Goal: Task Accomplishment & Management: Manage account settings

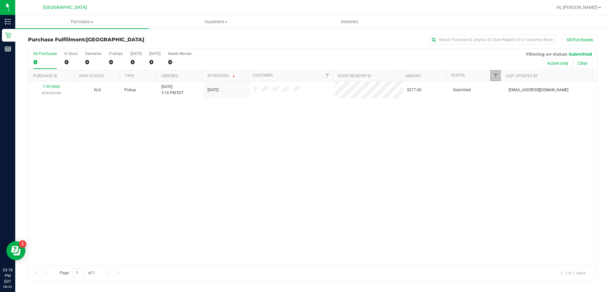
click at [497, 72] on link "Filter" at bounding box center [496, 75] width 10 height 11
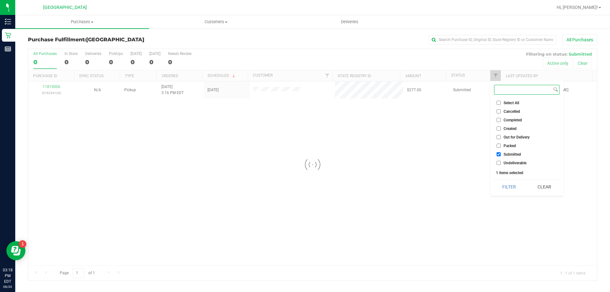
checkbox input "true"
click at [509, 161] on span "Undeliverable" at bounding box center [515, 163] width 23 height 4
click at [501, 161] on input "Undeliverable" at bounding box center [499, 163] width 4 height 4
checkbox input "true"
click at [508, 187] on button "Filter" at bounding box center [509, 187] width 31 height 14
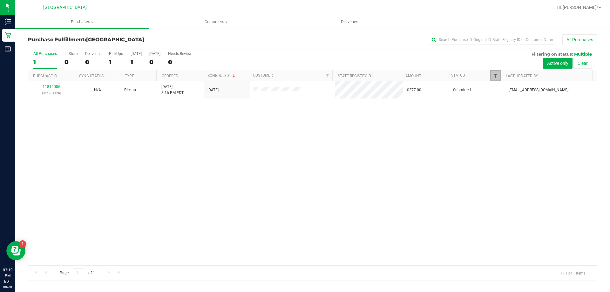
click at [495, 75] on span "Filter" at bounding box center [495, 75] width 5 height 5
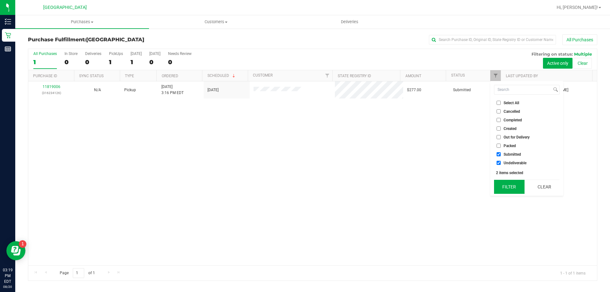
click at [516, 186] on button "Filter" at bounding box center [509, 187] width 31 height 14
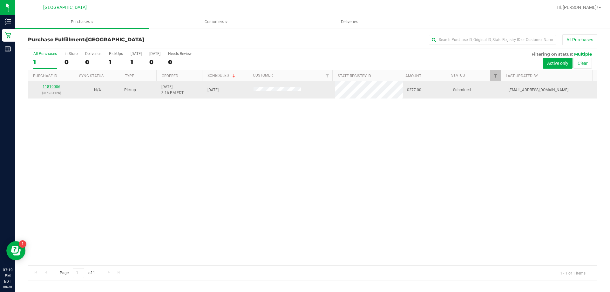
click at [49, 88] on link "11819006" at bounding box center [52, 87] width 18 height 4
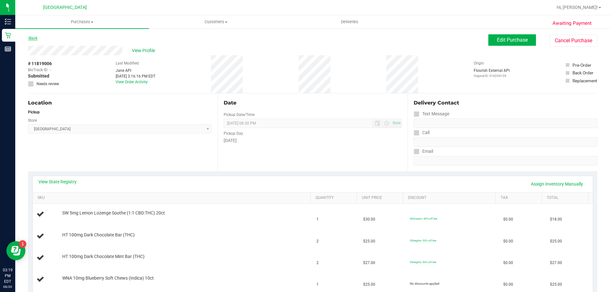
click at [33, 39] on link "Back" at bounding box center [33, 38] width 10 height 4
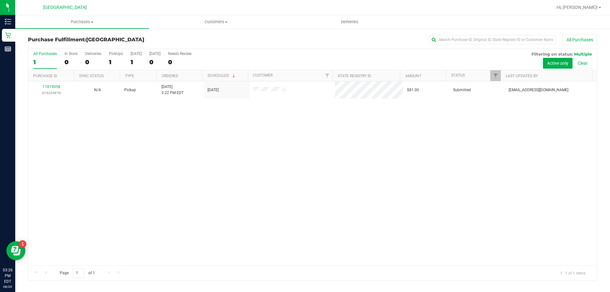
drag, startPoint x: 159, startPoint y: 231, endPoint x: 148, endPoint y: 286, distance: 55.9
click at [158, 232] on div "11819058 (316235879) N/A Pickup 8/20/2025 3:22 PM EDT 8/20/2025 $81.00 Submitte…" at bounding box center [312, 173] width 569 height 184
click at [492, 77] on link "Filter" at bounding box center [496, 75] width 10 height 11
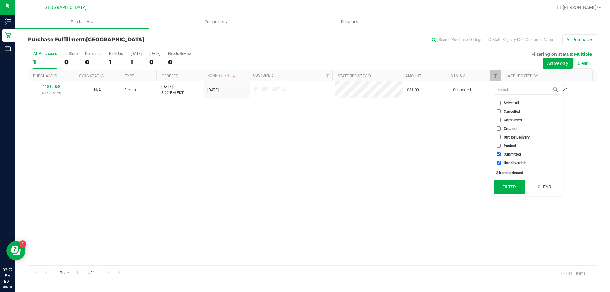
click at [512, 189] on button "Filter" at bounding box center [509, 187] width 31 height 14
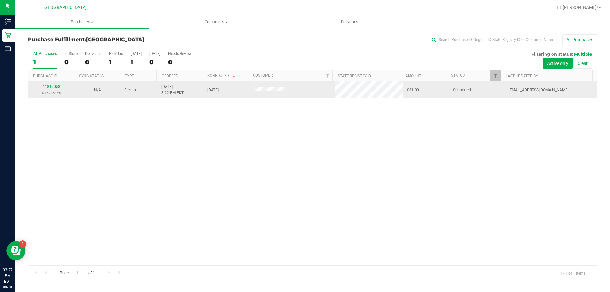
click at [57, 84] on div "11819058 (316235879)" at bounding box center [51, 90] width 38 height 12
click at [57, 86] on link "11819058" at bounding box center [52, 87] width 18 height 4
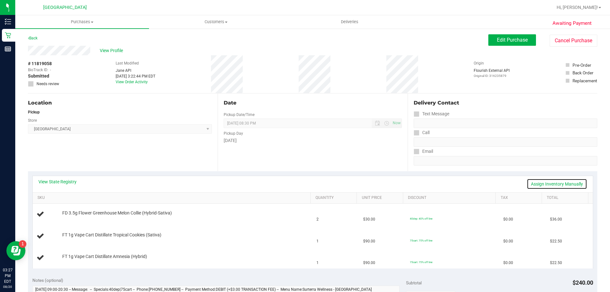
click at [543, 181] on link "Assign Inventory Manually" at bounding box center [557, 184] width 60 height 11
click at [565, 184] on link "Save & Exit" at bounding box center [573, 184] width 30 height 11
click at [69, 180] on link "View State Registry" at bounding box center [57, 182] width 38 height 6
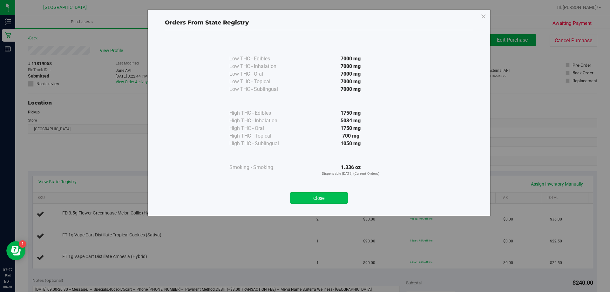
click at [327, 194] on button "Close" at bounding box center [319, 197] width 58 height 11
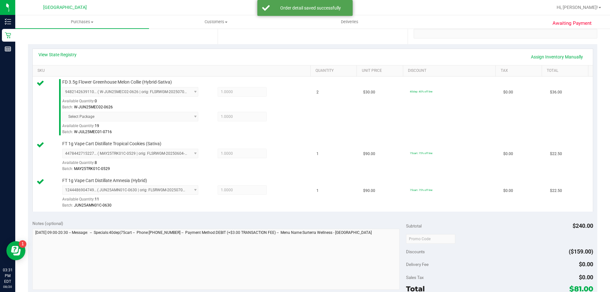
scroll to position [193, 0]
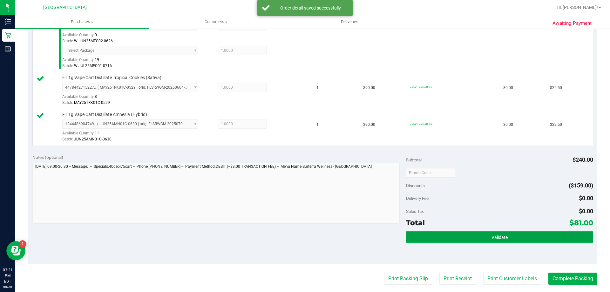
click at [502, 243] on button "Validate" at bounding box center [499, 236] width 187 height 11
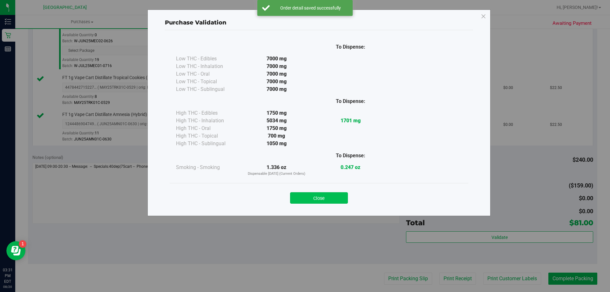
click at [320, 194] on button "Close" at bounding box center [319, 197] width 58 height 11
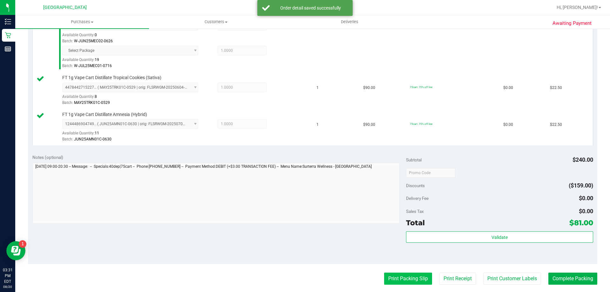
click at [402, 280] on button "Print Packing Slip" at bounding box center [408, 279] width 48 height 12
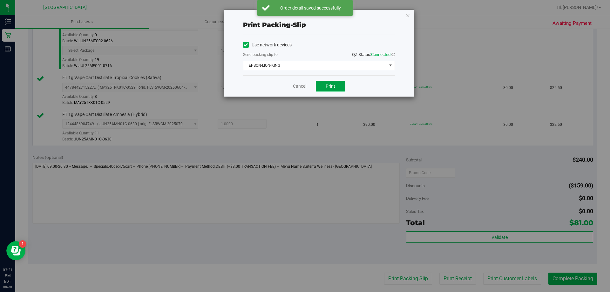
click at [334, 91] on button "Print" at bounding box center [330, 86] width 29 height 11
click at [300, 87] on link "Cancel" at bounding box center [299, 86] width 13 height 7
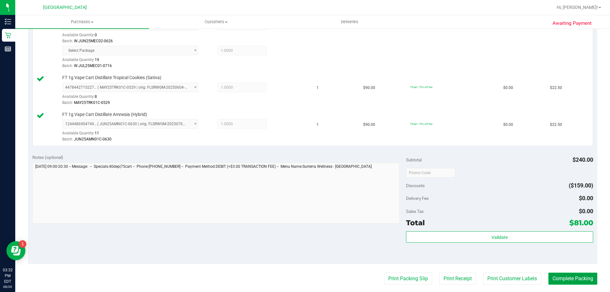
click at [569, 273] on button "Complete Packing" at bounding box center [573, 279] width 49 height 12
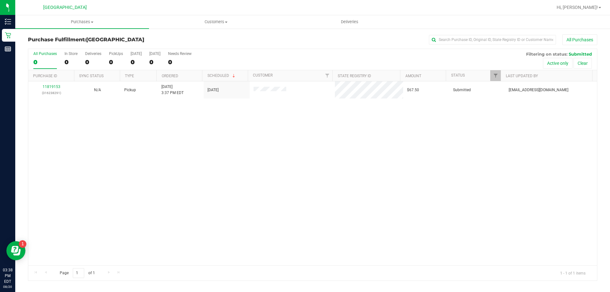
click at [490, 76] on th "Status" at bounding box center [473, 75] width 55 height 11
click at [498, 76] on span "Filter" at bounding box center [495, 75] width 5 height 5
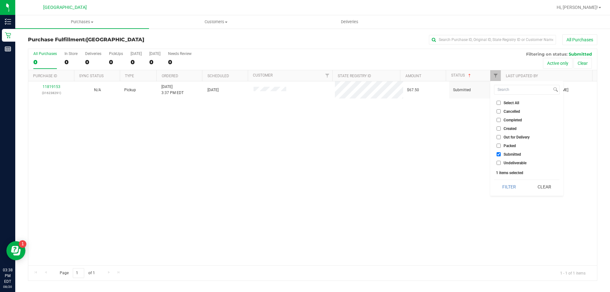
click at [515, 162] on span "Undeliverable" at bounding box center [515, 163] width 23 height 4
click at [501, 162] on input "Undeliverable" at bounding box center [499, 163] width 4 height 4
checkbox input "true"
click at [507, 182] on button "Filter" at bounding box center [509, 187] width 31 height 14
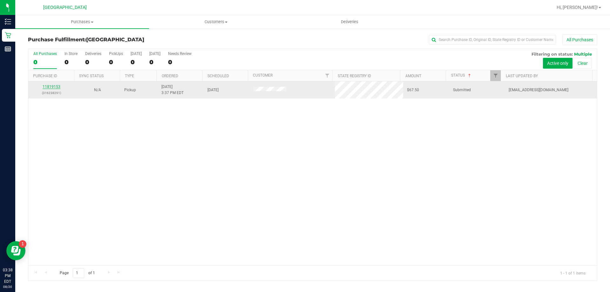
click at [50, 86] on link "11819153" at bounding box center [52, 87] width 18 height 4
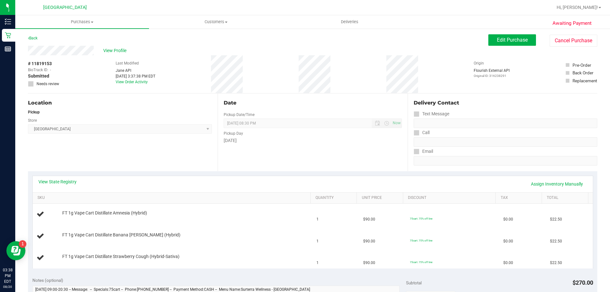
click at [164, 7] on div at bounding box center [333, 7] width 439 height 12
click at [154, 5] on div at bounding box center [333, 7] width 439 height 12
click at [152, 187] on div "View State Registry Assign Inventory Manually" at bounding box center [312, 184] width 549 height 11
click at [129, 9] on div at bounding box center [333, 7] width 439 height 12
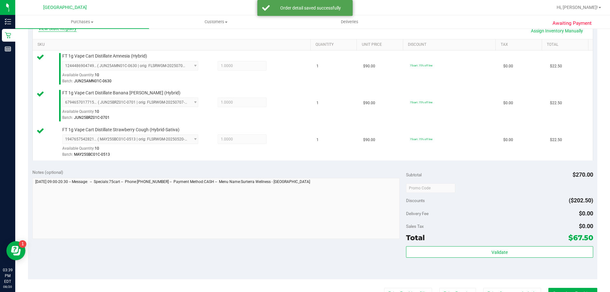
scroll to position [161, 0]
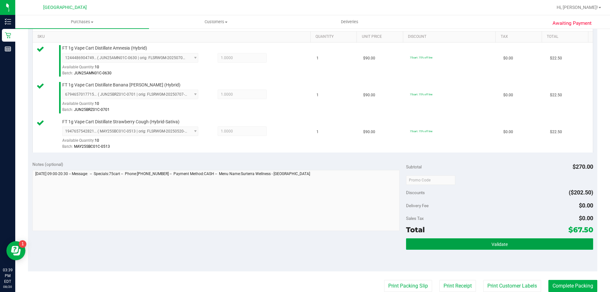
click at [471, 241] on button "Validate" at bounding box center [499, 243] width 187 height 11
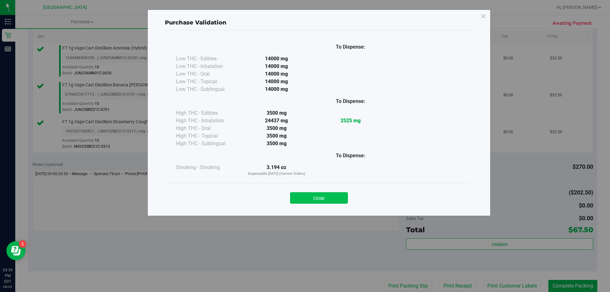
click at [329, 194] on button "Close" at bounding box center [319, 197] width 58 height 11
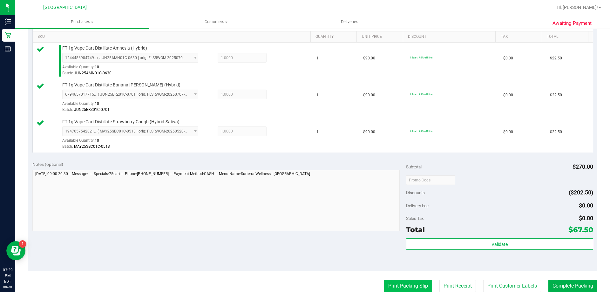
click at [392, 289] on button "Print Packing Slip" at bounding box center [408, 286] width 48 height 12
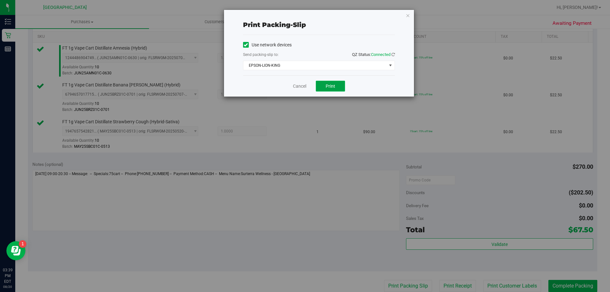
click at [328, 89] on button "Print" at bounding box center [330, 86] width 29 height 11
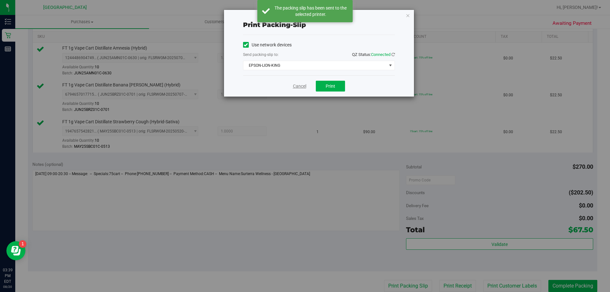
click at [298, 86] on link "Cancel" at bounding box center [299, 86] width 13 height 7
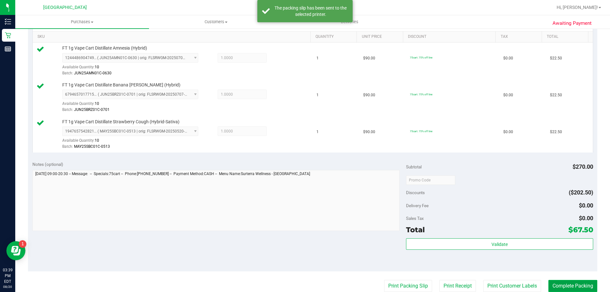
click at [570, 288] on button "Complete Packing" at bounding box center [573, 286] width 49 height 12
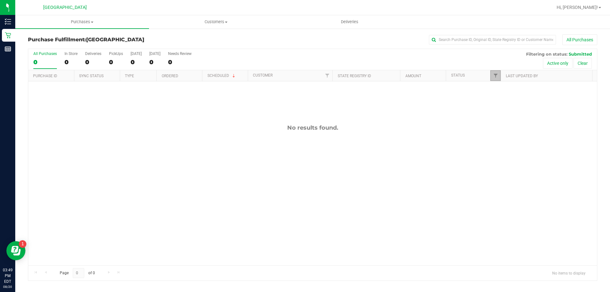
click at [493, 79] on link "Filter" at bounding box center [496, 75] width 10 height 11
click at [507, 164] on span "Undeliverable" at bounding box center [515, 163] width 23 height 4
click at [501, 164] on input "Undeliverable" at bounding box center [499, 163] width 4 height 4
checkbox input "true"
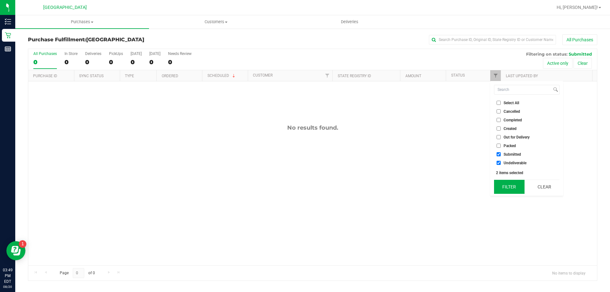
click at [512, 185] on button "Filter" at bounding box center [509, 187] width 31 height 14
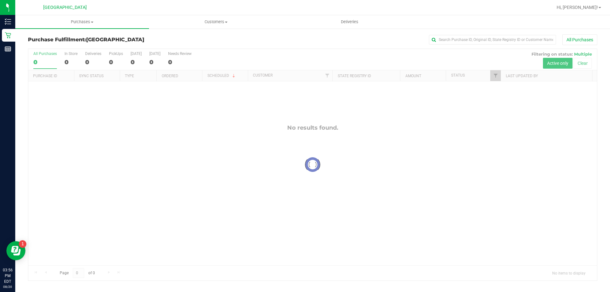
checkbox input "true"
click at [497, 76] on span "Filter" at bounding box center [495, 75] width 5 height 5
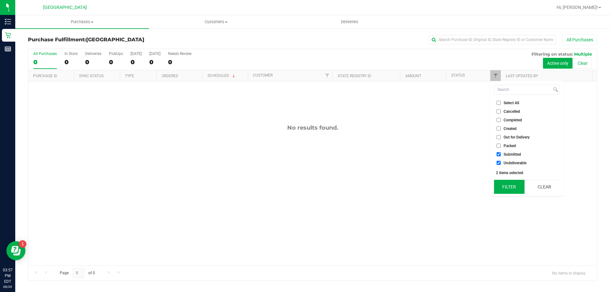
click at [515, 184] on button "Filter" at bounding box center [509, 187] width 31 height 14
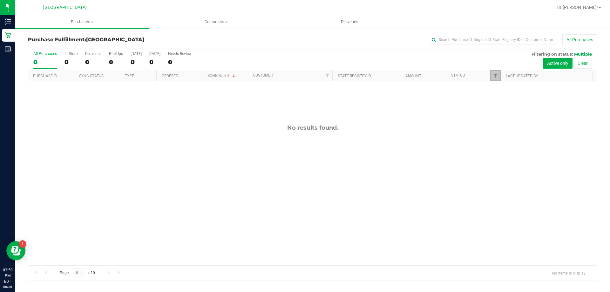
click at [493, 76] on link "Filter" at bounding box center [496, 75] width 10 height 11
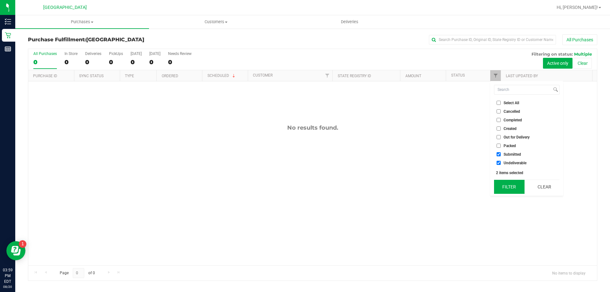
click at [504, 185] on button "Filter" at bounding box center [509, 187] width 31 height 14
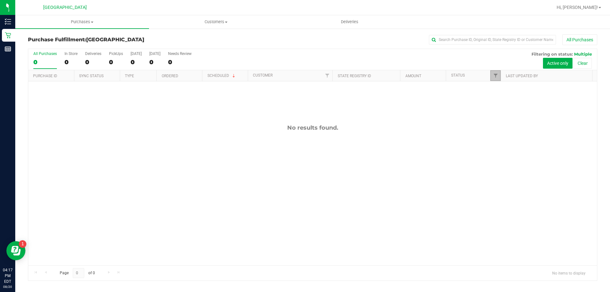
click at [493, 79] on link "Filter" at bounding box center [496, 75] width 10 height 11
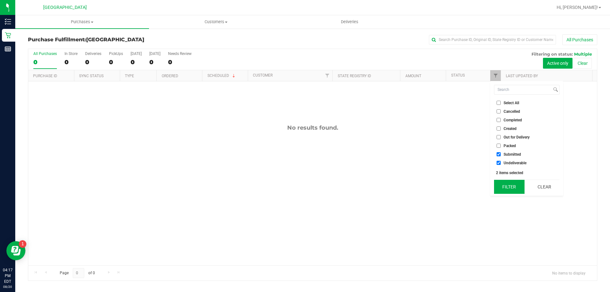
drag, startPoint x: 508, startPoint y: 189, endPoint x: 506, endPoint y: 186, distance: 4.1
click at [507, 189] on button "Filter" at bounding box center [509, 187] width 31 height 14
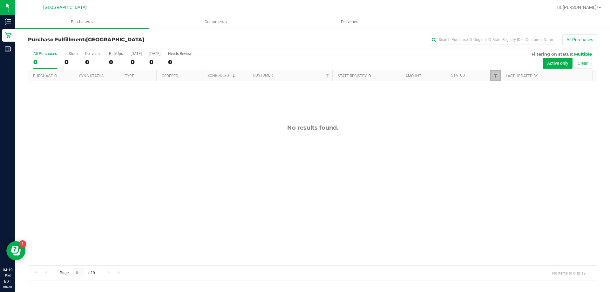
click at [496, 79] on link "Filter" at bounding box center [496, 75] width 10 height 11
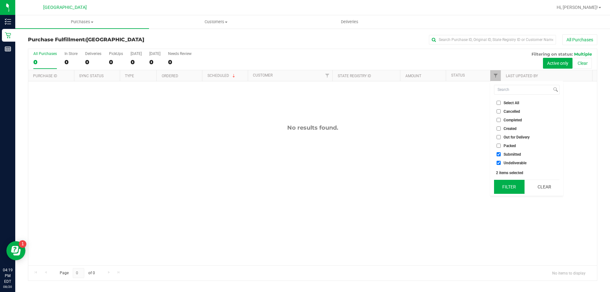
click at [506, 189] on button "Filter" at bounding box center [509, 187] width 31 height 14
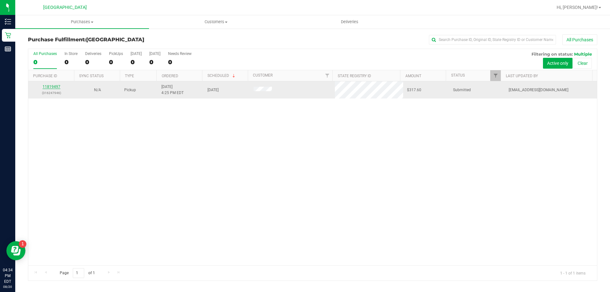
click at [54, 88] on link "11819497" at bounding box center [52, 87] width 18 height 4
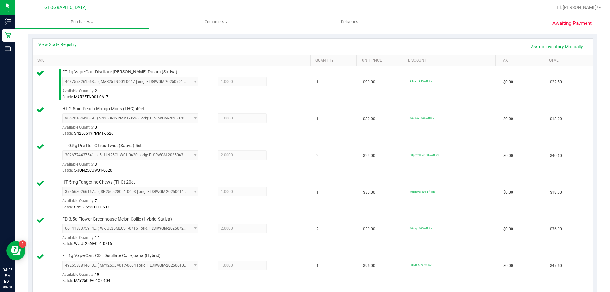
scroll to position [70, 0]
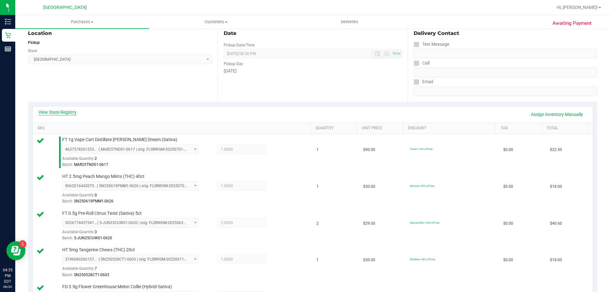
click at [63, 113] on link "View State Registry" at bounding box center [57, 112] width 38 height 6
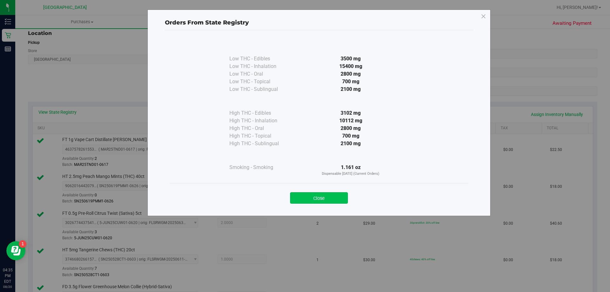
click at [334, 197] on button "Close" at bounding box center [319, 197] width 58 height 11
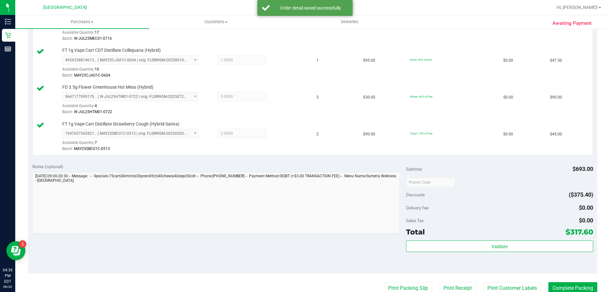
scroll to position [345, 0]
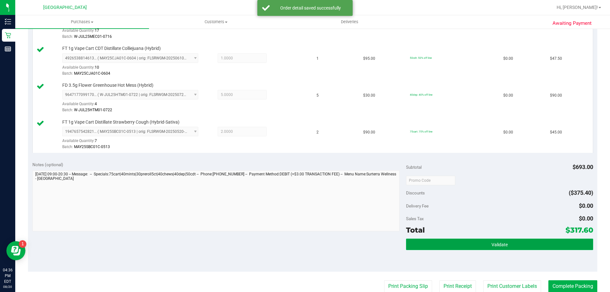
click at [447, 247] on button "Validate" at bounding box center [499, 244] width 187 height 11
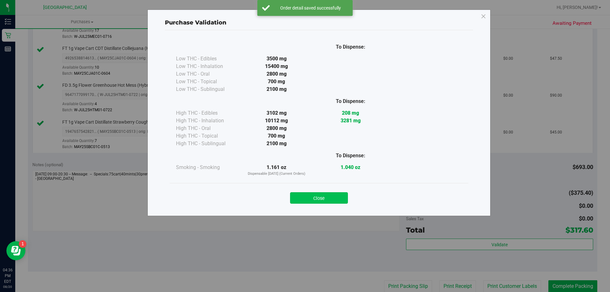
click at [331, 196] on button "Close" at bounding box center [319, 197] width 58 height 11
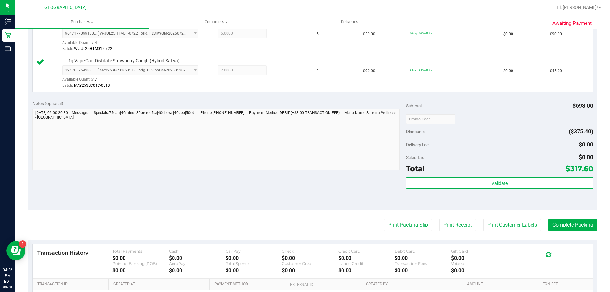
scroll to position [414, 0]
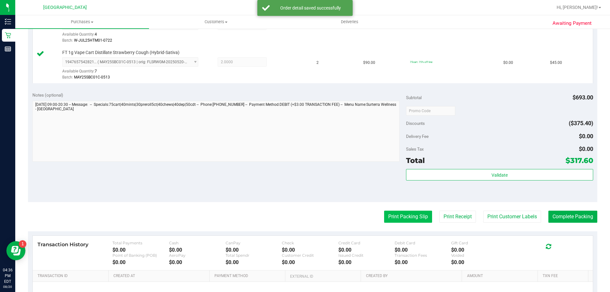
click at [397, 220] on button "Print Packing Slip" at bounding box center [408, 217] width 48 height 12
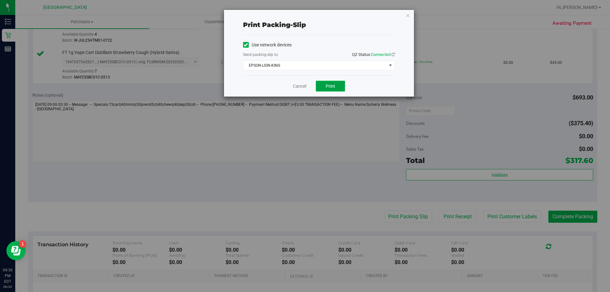
click at [331, 90] on button "Print" at bounding box center [330, 86] width 29 height 11
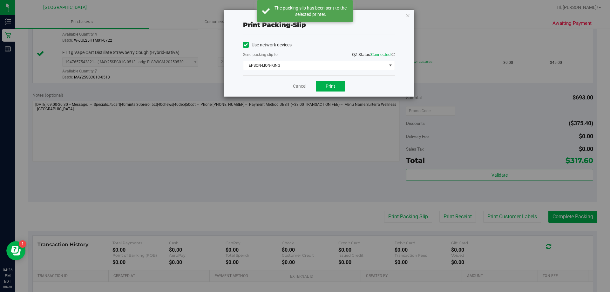
click at [303, 87] on link "Cancel" at bounding box center [299, 86] width 13 height 7
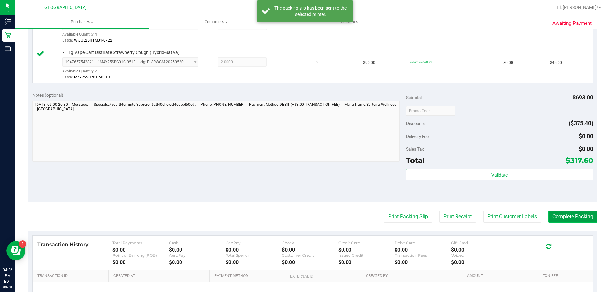
click at [565, 220] on button "Complete Packing" at bounding box center [573, 217] width 49 height 12
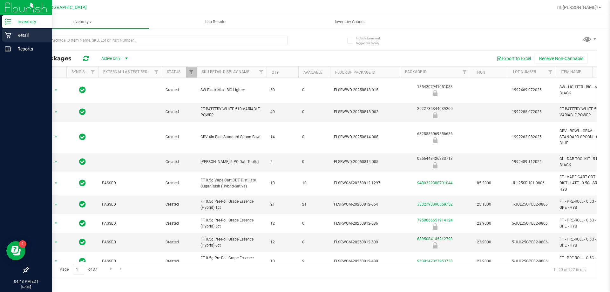
click at [8, 35] on icon at bounding box center [8, 35] width 6 height 6
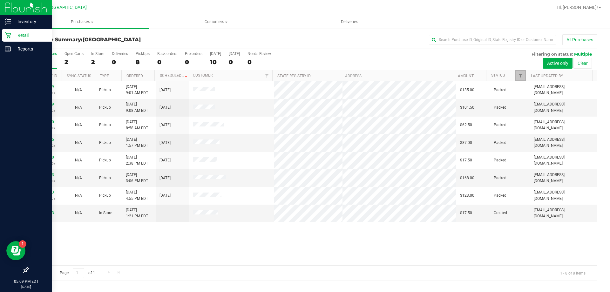
click at [524, 77] on link "Filter" at bounding box center [521, 75] width 10 height 11
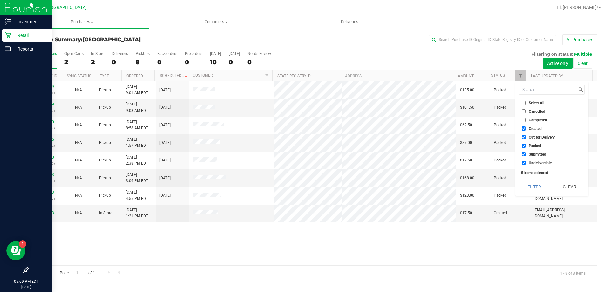
click at [532, 130] on span "Created" at bounding box center [535, 129] width 13 height 4
click at [526, 130] on input "Created" at bounding box center [524, 129] width 4 height 4
checkbox input "false"
click at [533, 141] on ul "Select All Cancelled Completed Created Out for Delivery Packed Submitted Undeli…" at bounding box center [551, 133] width 65 height 67
click at [534, 136] on span "Out for Delivery" at bounding box center [542, 137] width 26 height 4
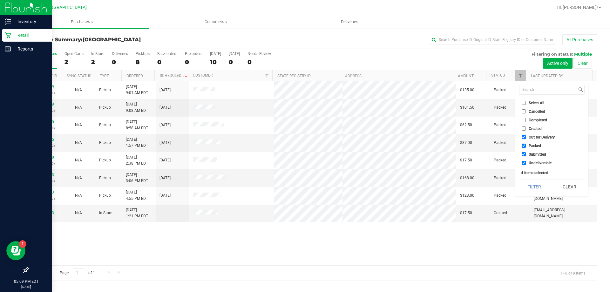
click at [526, 136] on input "Out for Delivery" at bounding box center [524, 137] width 4 height 4
checkbox input "false"
click at [532, 145] on span "Packed" at bounding box center [535, 146] width 12 height 4
click at [526, 145] on input "Packed" at bounding box center [524, 146] width 4 height 4
checkbox input "false"
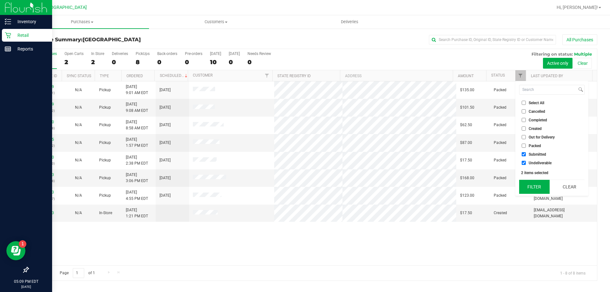
drag, startPoint x: 530, startPoint y: 187, endPoint x: 517, endPoint y: 185, distance: 12.6
click at [529, 187] on button "Filter" at bounding box center [534, 187] width 31 height 14
